Goal: Information Seeking & Learning: Check status

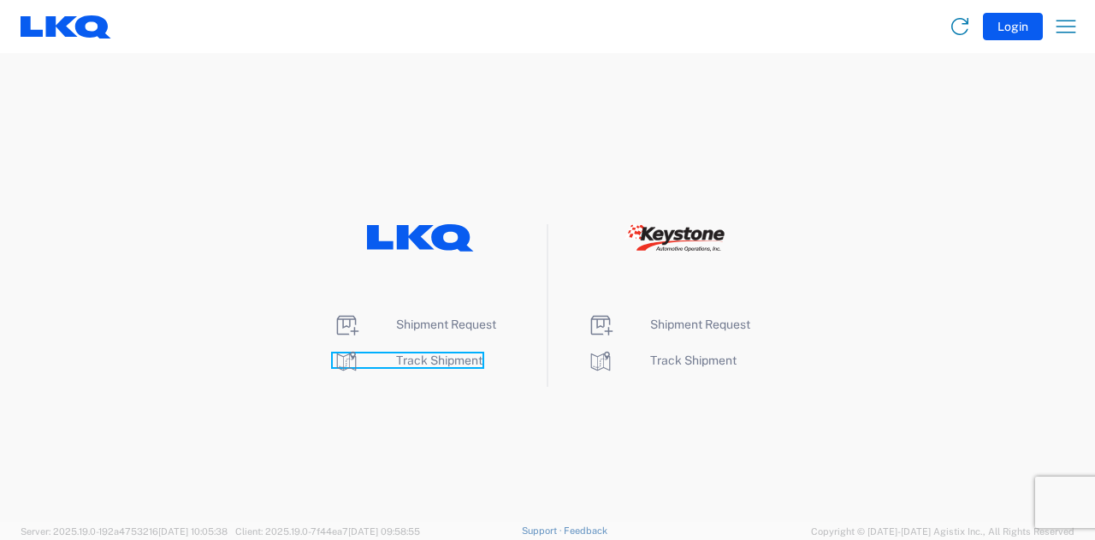
click at [448, 353] on span "Track Shipment" at bounding box center [439, 360] width 86 height 14
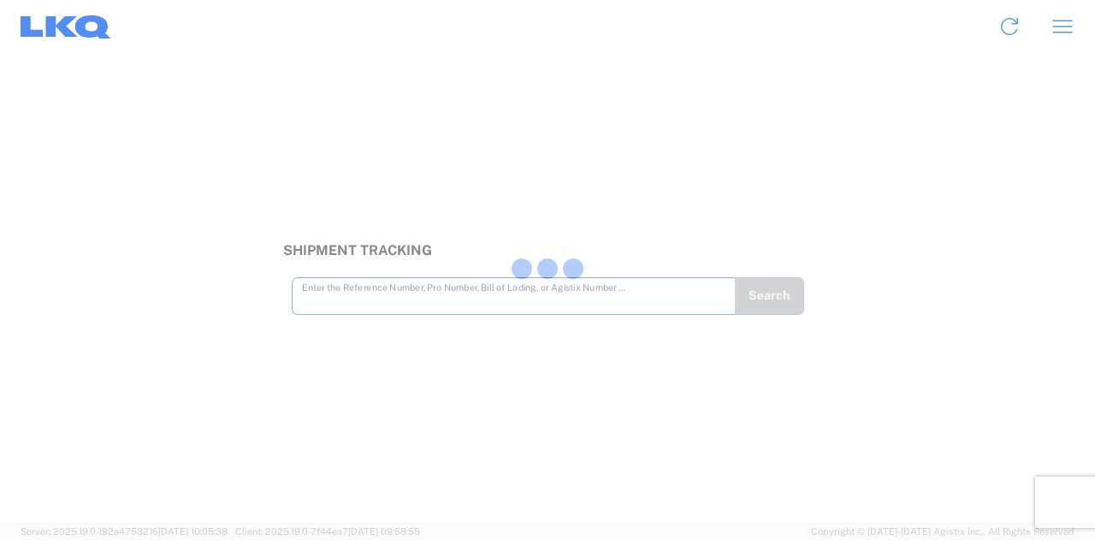
click at [447, 298] on div at bounding box center [547, 270] width 1095 height 540
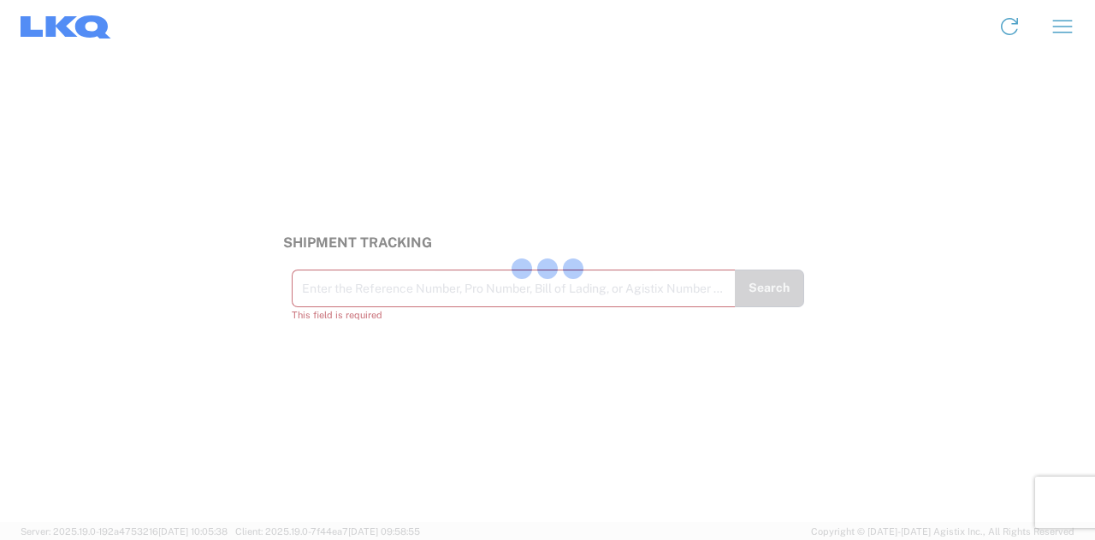
click at [537, 295] on div at bounding box center [547, 270] width 1095 height 540
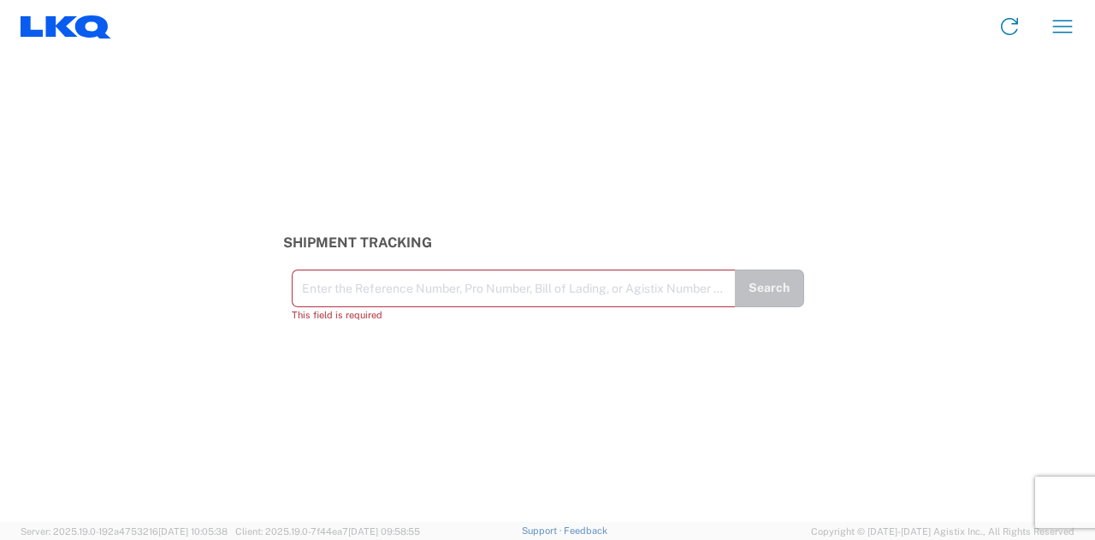
click at [451, 281] on input "text" at bounding box center [513, 287] width 423 height 30
paste input "56729482"
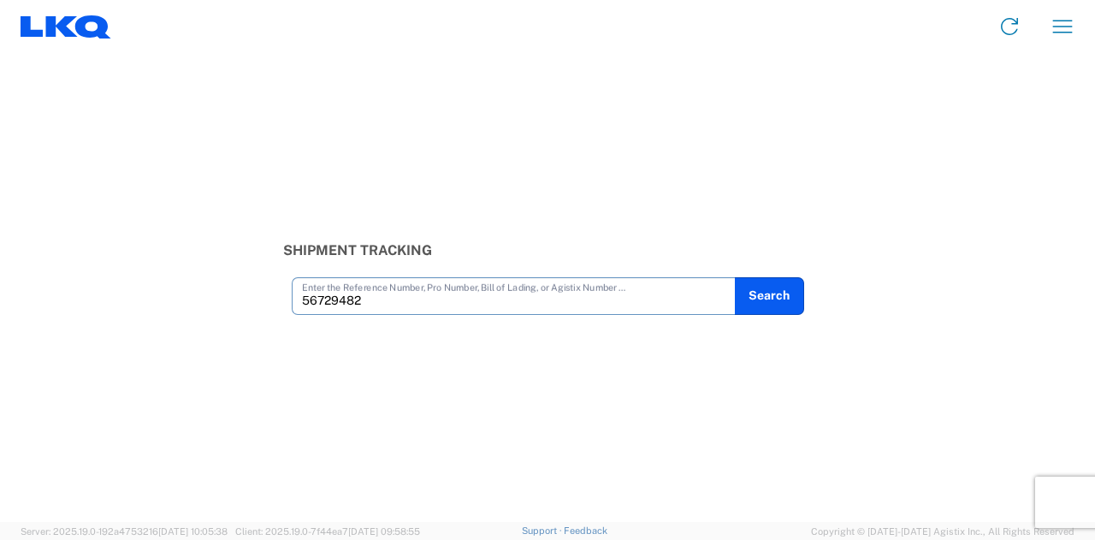
type input "56729482"
drag, startPoint x: 819, startPoint y: 302, endPoint x: 766, endPoint y: 302, distance: 53.0
click at [819, 300] on div "Shipment Tracking 56729482 Enter the Reference Number, Pro Number, Bill of Ladi…" at bounding box center [547, 278] width 547 height 72
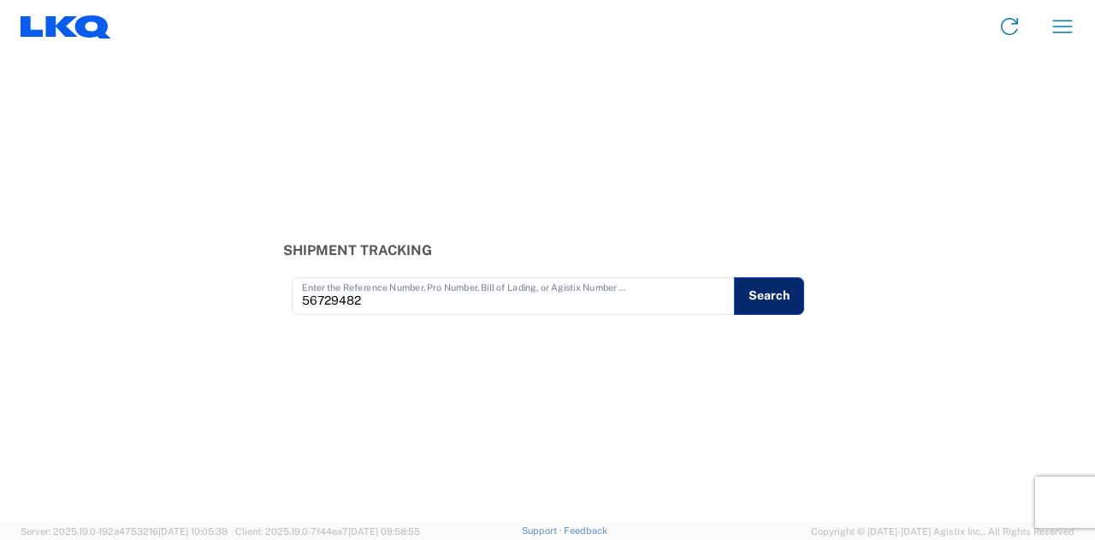
click at [763, 299] on button "Search" at bounding box center [769, 296] width 70 height 38
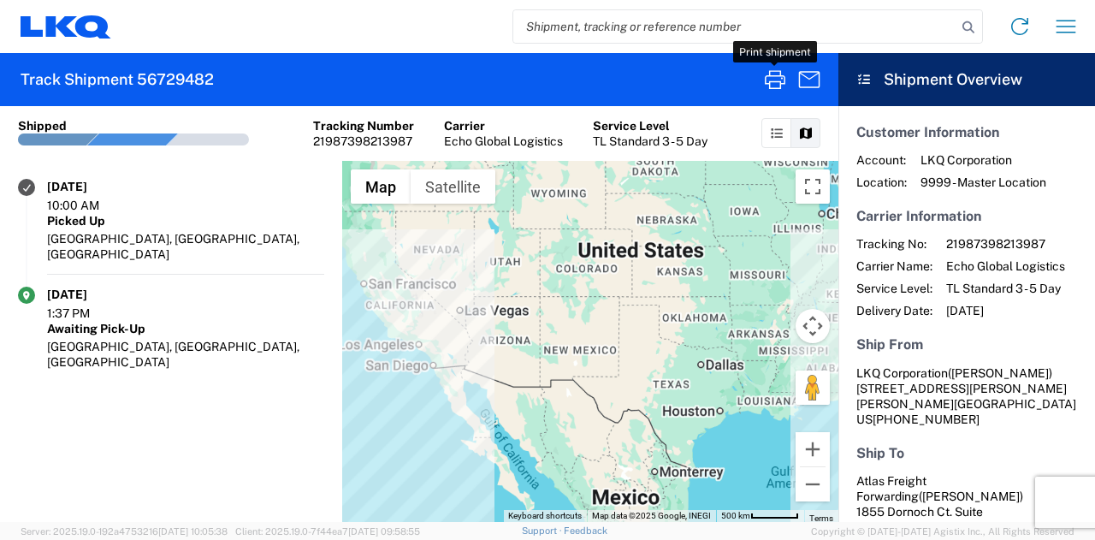
drag, startPoint x: 774, startPoint y: 83, endPoint x: 765, endPoint y: 106, distance: 24.9
click at [773, 83] on icon "button" at bounding box center [774, 79] width 27 height 27
